Goal: Information Seeking & Learning: Learn about a topic

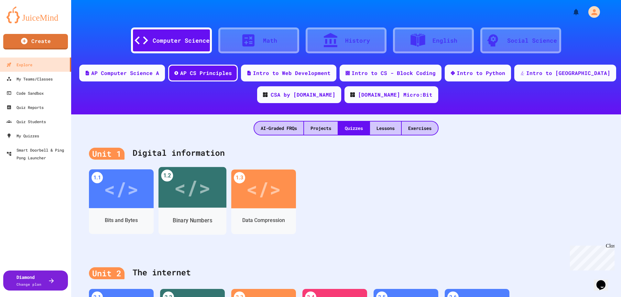
click at [196, 195] on div "</>" at bounding box center [192, 187] width 37 height 31
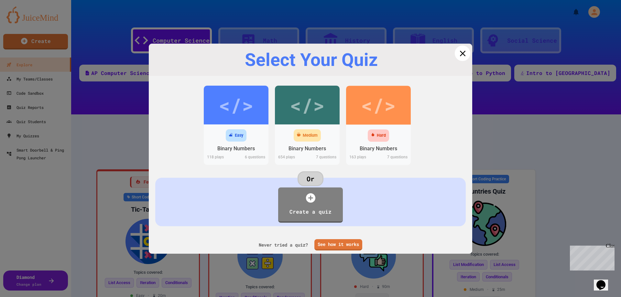
click at [458, 55] on icon at bounding box center [462, 53] width 10 height 10
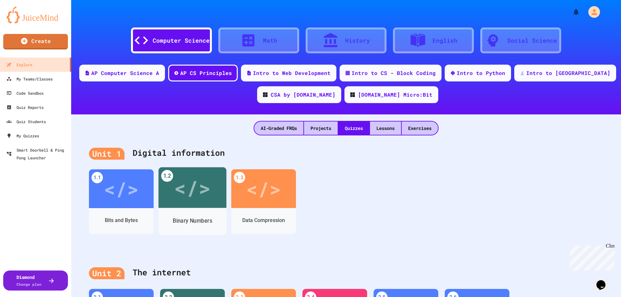
click at [177, 199] on div "</>" at bounding box center [192, 187] width 37 height 31
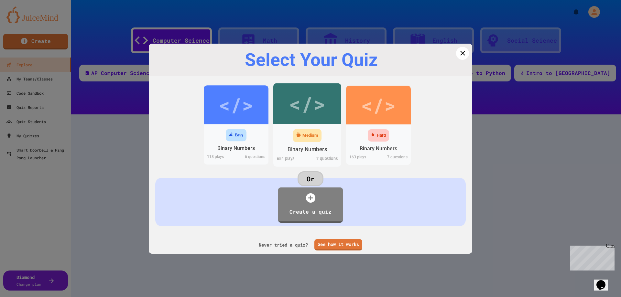
click at [294, 118] on div "</>" at bounding box center [307, 103] width 37 height 31
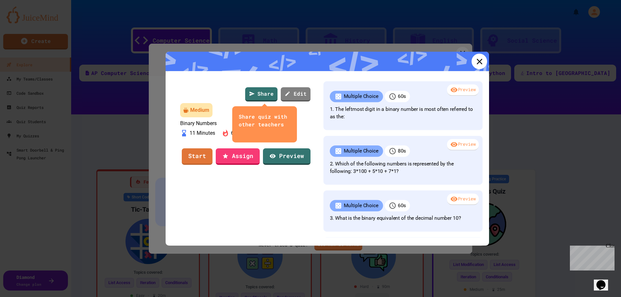
click at [474, 59] on icon at bounding box center [479, 62] width 10 height 10
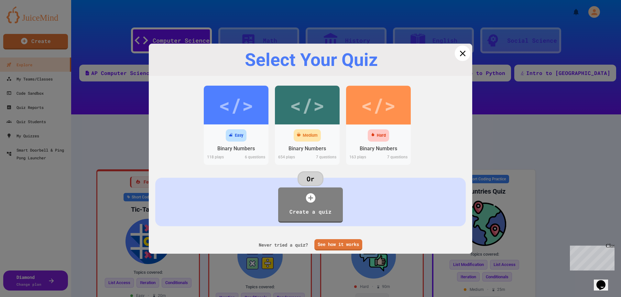
click at [457, 53] on icon at bounding box center [462, 53] width 10 height 10
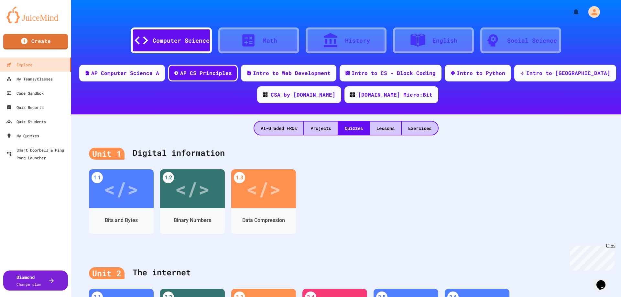
click at [449, 157] on div "Unit 1 Digital information" at bounding box center [346, 153] width 514 height 26
click at [210, 179] on div "</>" at bounding box center [192, 188] width 35 height 29
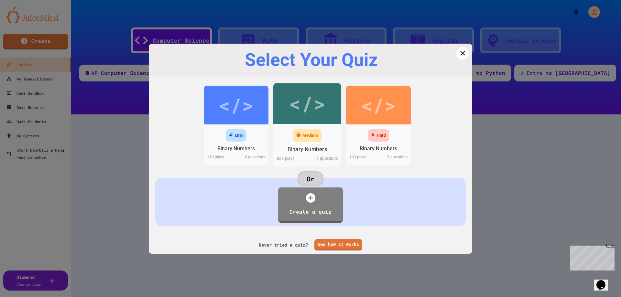
click at [311, 93] on div "</>" at bounding box center [307, 103] width 37 height 31
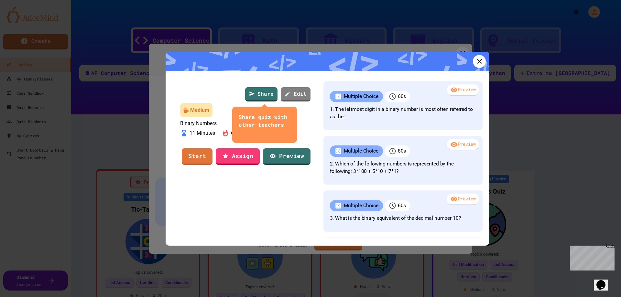
click at [523, 103] on div at bounding box center [310, 148] width 621 height 297
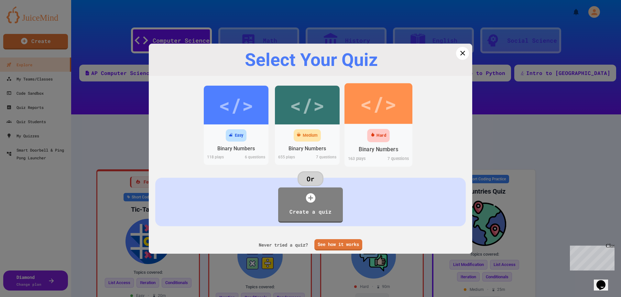
click at [379, 107] on div "</>" at bounding box center [378, 103] width 37 height 31
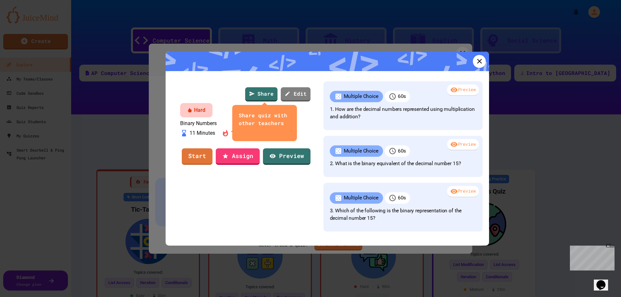
click at [534, 103] on div at bounding box center [310, 148] width 621 height 297
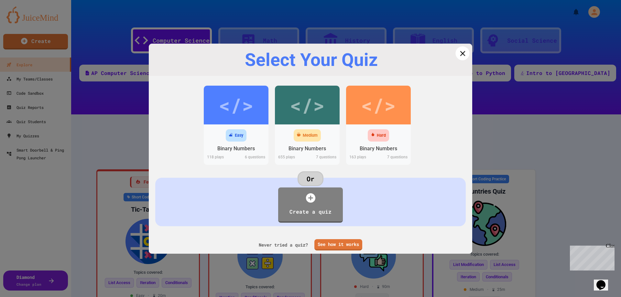
click at [458, 51] on icon at bounding box center [462, 53] width 9 height 9
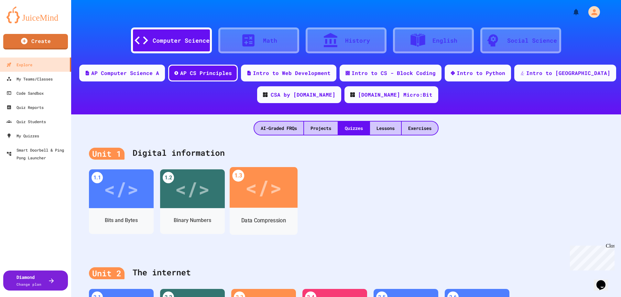
click at [280, 190] on div "</>" at bounding box center [263, 187] width 37 height 31
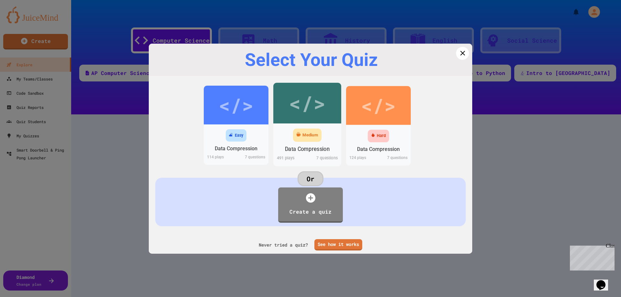
click at [304, 103] on div "</>" at bounding box center [307, 103] width 37 height 30
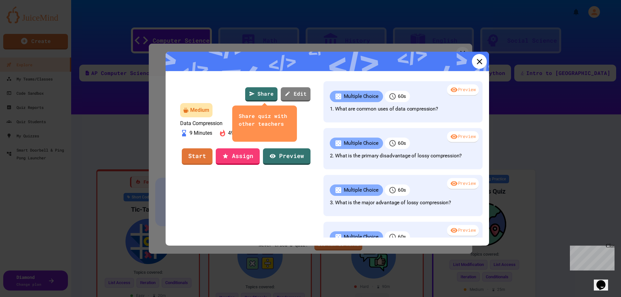
click at [474, 62] on icon at bounding box center [478, 61] width 9 height 9
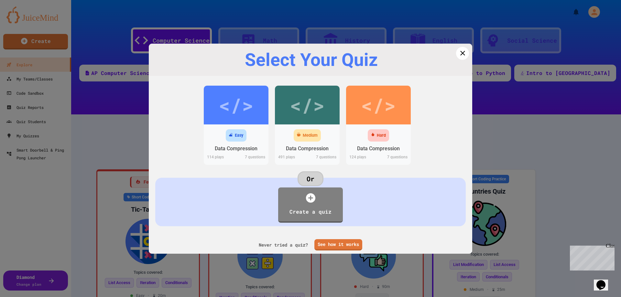
click at [530, 158] on div at bounding box center [310, 148] width 621 height 297
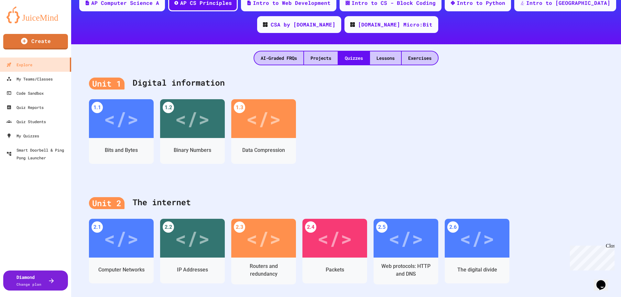
scroll to position [68, 0]
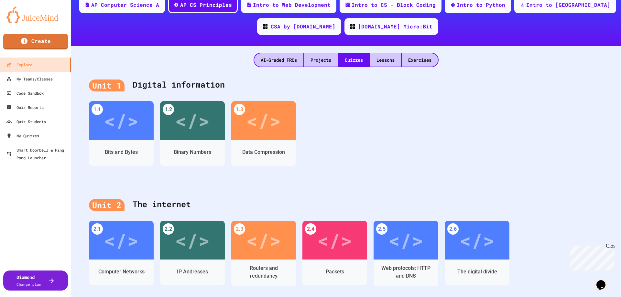
click at [413, 133] on div "1.1 </> Bits and Bytes 1.2 </> Binary Numbers 1.3 </> Data Compression" at bounding box center [346, 140] width 514 height 78
click at [172, 128] on div "</>" at bounding box center [192, 119] width 68 height 41
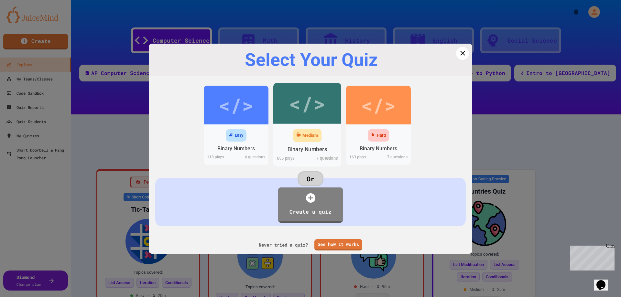
click at [313, 118] on div "</>" at bounding box center [307, 103] width 37 height 31
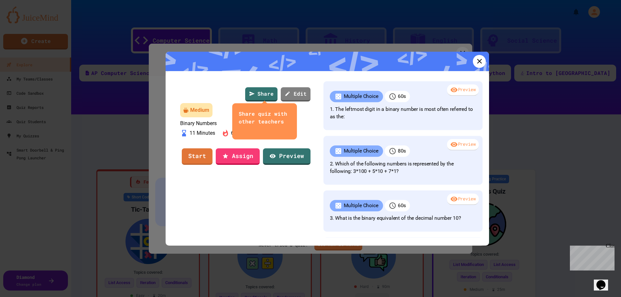
click at [482, 61] on div at bounding box center [326, 61] width 323 height 19
click at [478, 63] on icon at bounding box center [478, 61] width 9 height 9
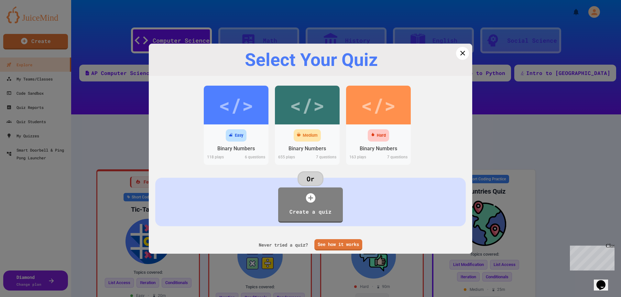
click at [557, 180] on div at bounding box center [310, 148] width 621 height 297
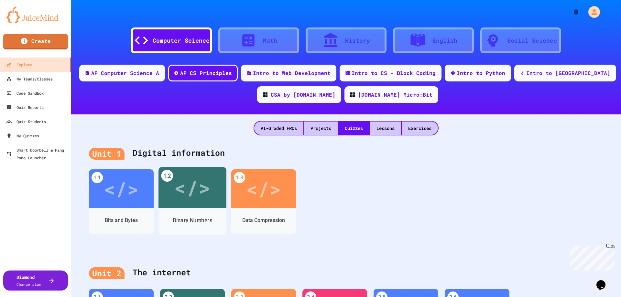
click at [191, 201] on div "</>" at bounding box center [192, 187] width 37 height 31
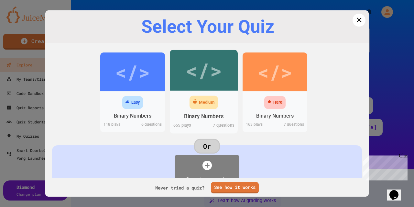
click at [218, 86] on div "</>" at bounding box center [204, 70] width 68 height 41
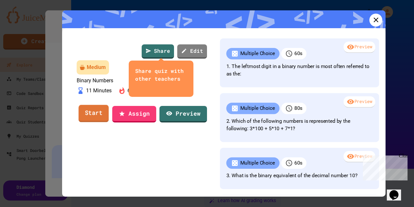
click at [92, 122] on link "Start" at bounding box center [94, 113] width 30 height 17
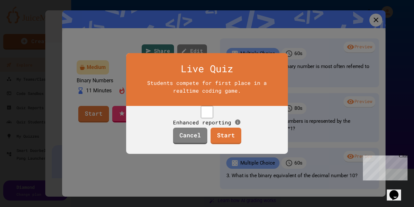
click at [184, 118] on span "Enhanced reporting" at bounding box center [202, 121] width 58 height 7
click at [228, 143] on link "Start" at bounding box center [225, 134] width 30 height 17
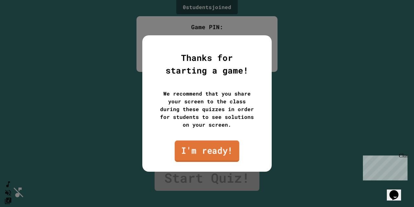
click at [205, 144] on link "I'm ready!" at bounding box center [207, 150] width 65 height 21
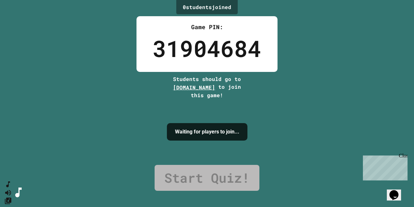
click at [278, 71] on div "0 student s joined Game PIN: 31904684 Students should go to [DOMAIN_NAME] to jo…" at bounding box center [207, 103] width 414 height 207
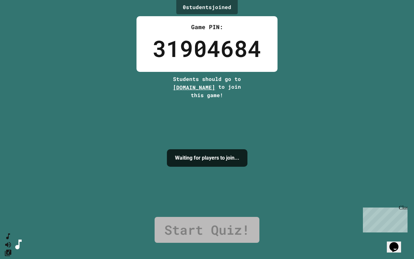
click at [278, 110] on div "0 student s joined Game PIN: 31904684 Students should go to [DOMAIN_NAME] to jo…" at bounding box center [207, 129] width 414 height 259
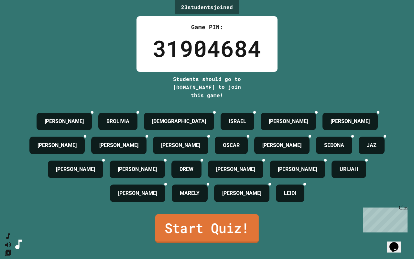
click at [177, 230] on link "Start Quiz!" at bounding box center [206, 228] width 103 height 28
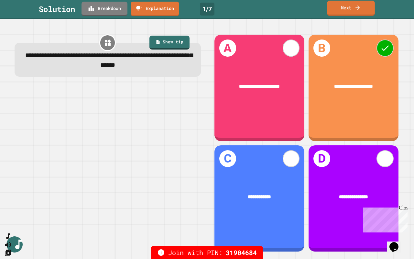
click at [353, 9] on link "Next" at bounding box center [351, 8] width 48 height 15
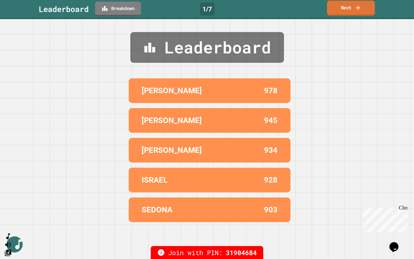
click at [346, 5] on link "Next" at bounding box center [351, 8] width 48 height 15
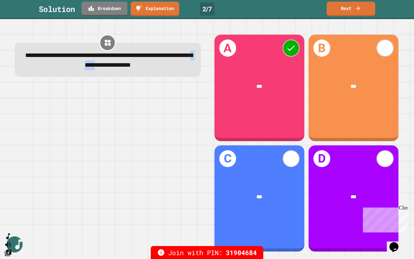
drag, startPoint x: 135, startPoint y: 65, endPoint x: 154, endPoint y: 68, distance: 18.3
click at [154, 68] on span "**********" at bounding box center [108, 60] width 167 height 16
drag, startPoint x: 133, startPoint y: 66, endPoint x: 144, endPoint y: 65, distance: 12.0
click at [144, 65] on span "**********" at bounding box center [108, 60] width 167 height 16
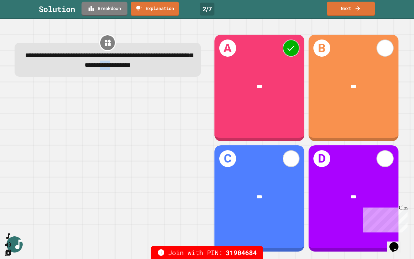
drag, startPoint x: 161, startPoint y: 64, endPoint x: 176, endPoint y: 64, distance: 15.5
click at [176, 64] on span "**********" at bounding box center [108, 60] width 167 height 16
drag, startPoint x: 96, startPoint y: 74, endPoint x: 115, endPoint y: 73, distance: 19.4
click at [115, 70] on div "**********" at bounding box center [107, 60] width 169 height 19
click at [161, 77] on div "**********" at bounding box center [108, 60] width 186 height 34
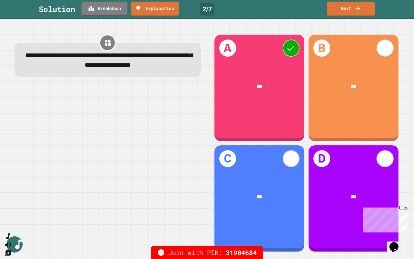
click at [170, 137] on div at bounding box center [108, 168] width 186 height 167
click at [347, 11] on link "Next" at bounding box center [350, 9] width 48 height 15
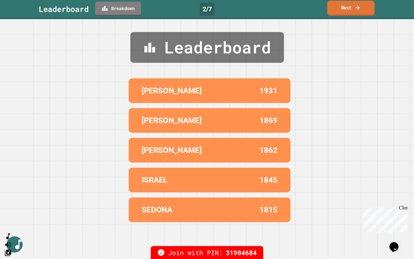
click at [346, 9] on link "Next" at bounding box center [351, 8] width 48 height 15
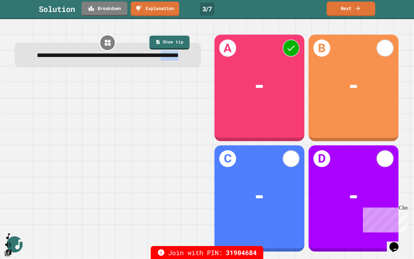
drag, startPoint x: 126, startPoint y: 68, endPoint x: 98, endPoint y: 66, distance: 28.5
click at [98, 61] on div "**********" at bounding box center [107, 56] width 169 height 10
click at [98, 59] on span "**********" at bounding box center [108, 55] width 142 height 6
click at [337, 9] on link "Next" at bounding box center [350, 8] width 48 height 15
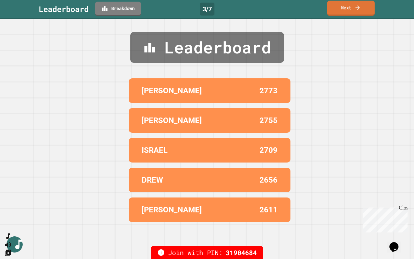
click at [337, 9] on link "Next" at bounding box center [351, 8] width 48 height 15
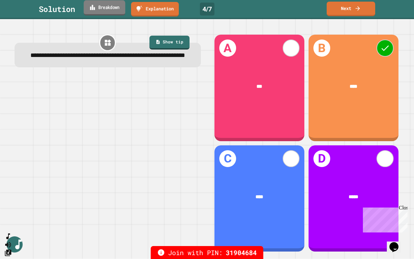
click at [115, 10] on link "Breakdown" at bounding box center [105, 7] width 42 height 15
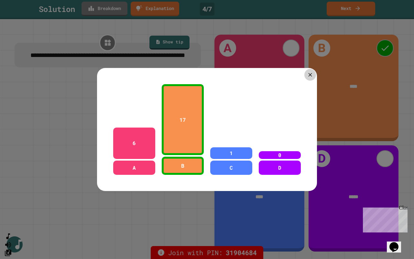
click at [309, 72] on icon at bounding box center [310, 74] width 6 height 6
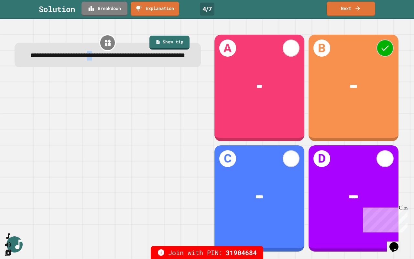
drag, startPoint x: 120, startPoint y: 56, endPoint x: 116, endPoint y: 58, distance: 4.1
click at [116, 58] on span "**********" at bounding box center [107, 55] width 155 height 6
click at [116, 56] on span "**********" at bounding box center [107, 55] width 155 height 6
click at [339, 10] on link "Next" at bounding box center [351, 8] width 48 height 15
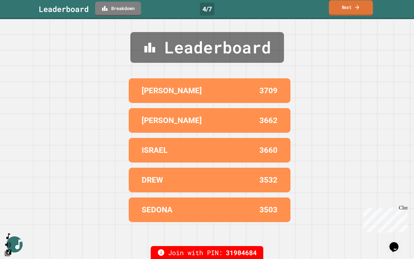
click at [340, 10] on link "Next" at bounding box center [351, 7] width 44 height 15
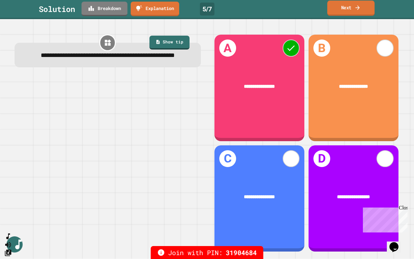
click at [336, 10] on link "Next" at bounding box center [350, 8] width 47 height 15
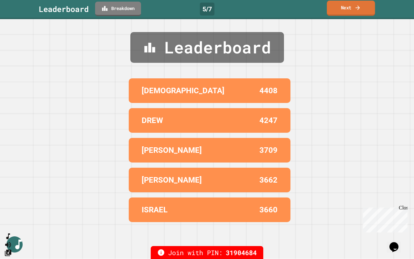
click at [349, 5] on link "Next" at bounding box center [351, 8] width 48 height 15
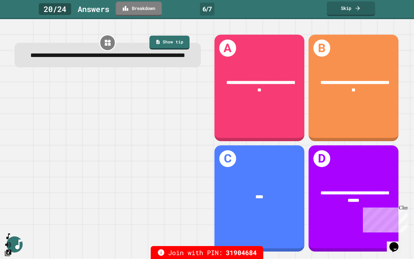
click at [133, 13] on link "Breakdown" at bounding box center [139, 9] width 46 height 15
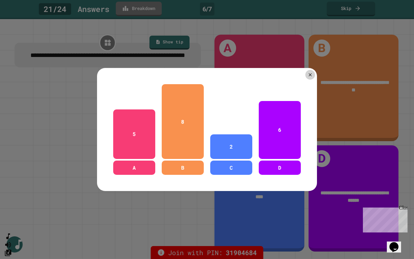
click at [190, 46] on div at bounding box center [207, 129] width 414 height 259
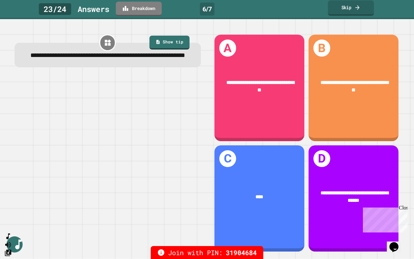
click at [347, 11] on link "Skip" at bounding box center [351, 7] width 46 height 15
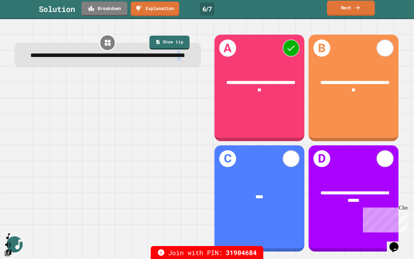
click at [131, 59] on span "**********" at bounding box center [107, 55] width 155 height 6
click at [133, 59] on span "**********" at bounding box center [107, 55] width 155 height 6
click at [138, 59] on span "**********" at bounding box center [107, 55] width 155 height 6
drag, startPoint x: 138, startPoint y: 65, endPoint x: 135, endPoint y: 68, distance: 3.9
click at [135, 59] on span "**********" at bounding box center [107, 55] width 155 height 6
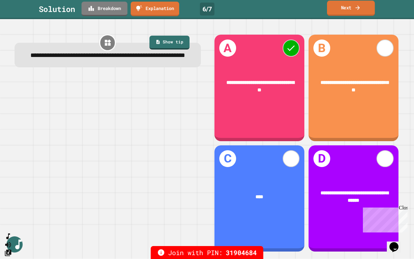
click at [264, 54] on div "**********" at bounding box center [259, 88] width 90 height 106
click at [352, 12] on link "Next" at bounding box center [351, 8] width 48 height 15
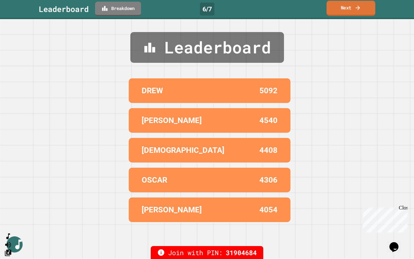
click at [348, 7] on link "Next" at bounding box center [350, 8] width 49 height 15
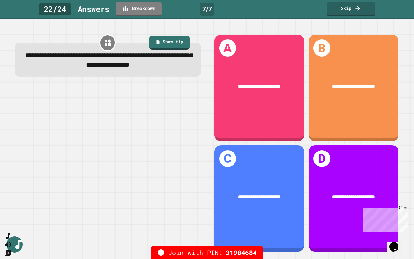
click at [138, 9] on link "Breakdown" at bounding box center [139, 9] width 46 height 15
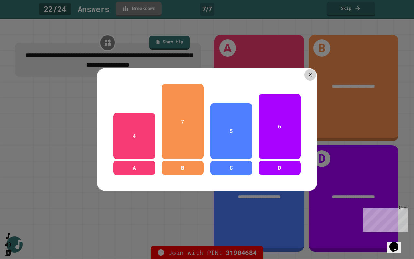
click at [310, 73] on icon at bounding box center [310, 74] width 6 height 6
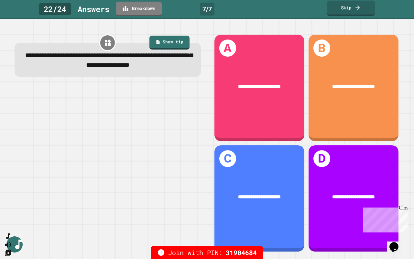
click at [356, 10] on icon at bounding box center [357, 7] width 6 height 7
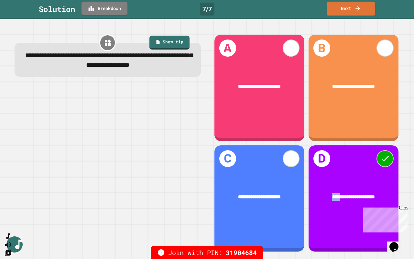
drag, startPoint x: 329, startPoint y: 188, endPoint x: 318, endPoint y: 191, distance: 11.4
click at [318, 193] on div "**********" at bounding box center [353, 196] width 70 height 7
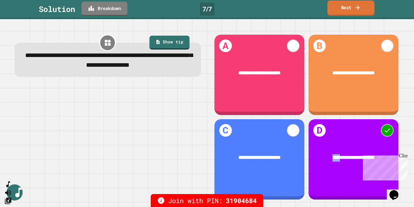
click at [364, 11] on link "Next" at bounding box center [350, 8] width 47 height 15
